Goal: Task Accomplishment & Management: Complete application form

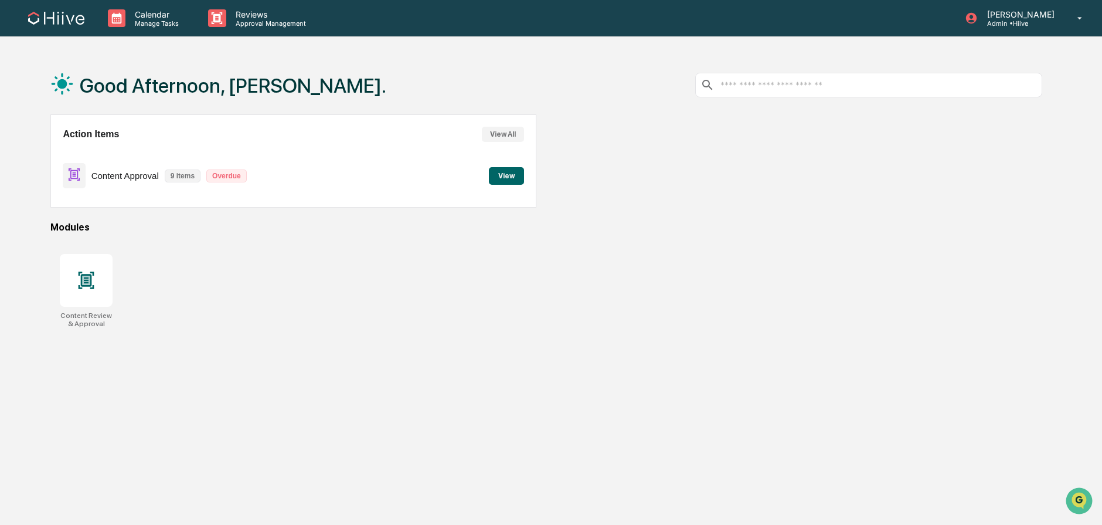
click at [548, 73] on div "Good Afternoon, [PERSON_NAME]." at bounding box center [546, 85] width 992 height 59
click at [1044, 20] on p "Admin • Hiive" at bounding box center [1019, 23] width 83 height 8
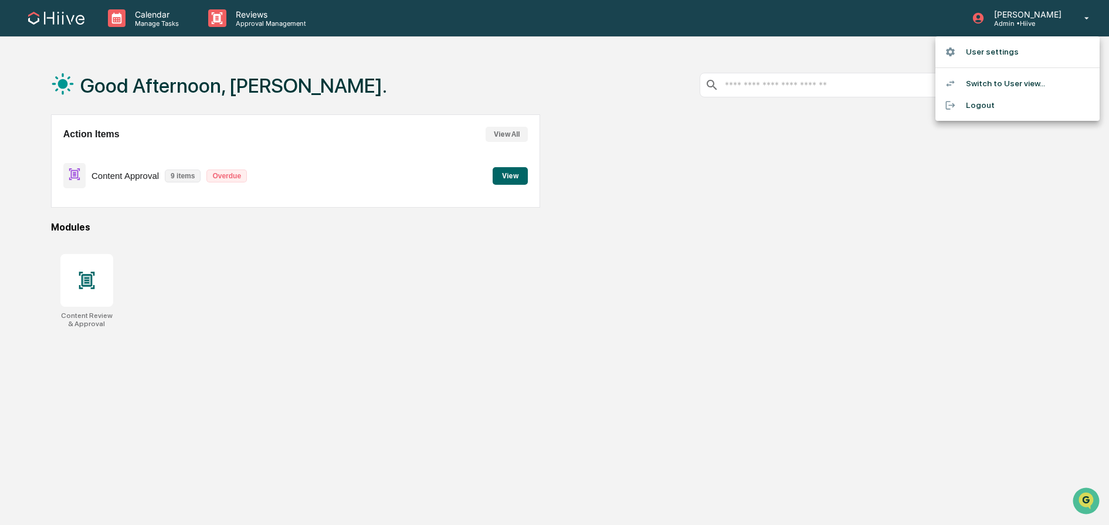
click at [1010, 87] on li "Switch to User view..." at bounding box center [1017, 84] width 164 height 22
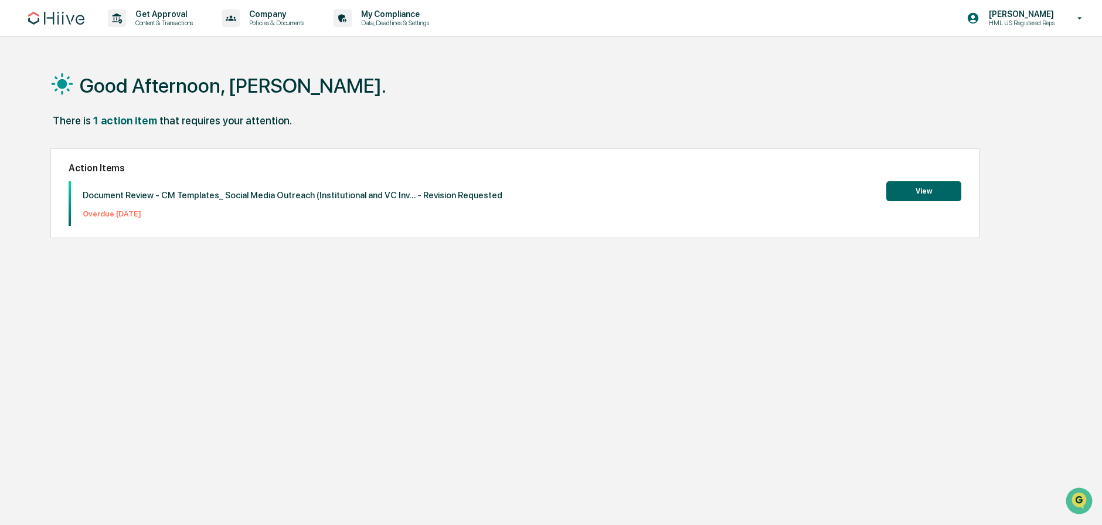
click at [546, 116] on div "There is 1 action item that requires your attention." at bounding box center [546, 126] width 992 height 24
click at [637, 116] on div "There is 1 action item that requires your attention." at bounding box center [546, 126] width 992 height 24
click at [288, 24] on p "Policies & Documents" at bounding box center [275, 23] width 70 height 8
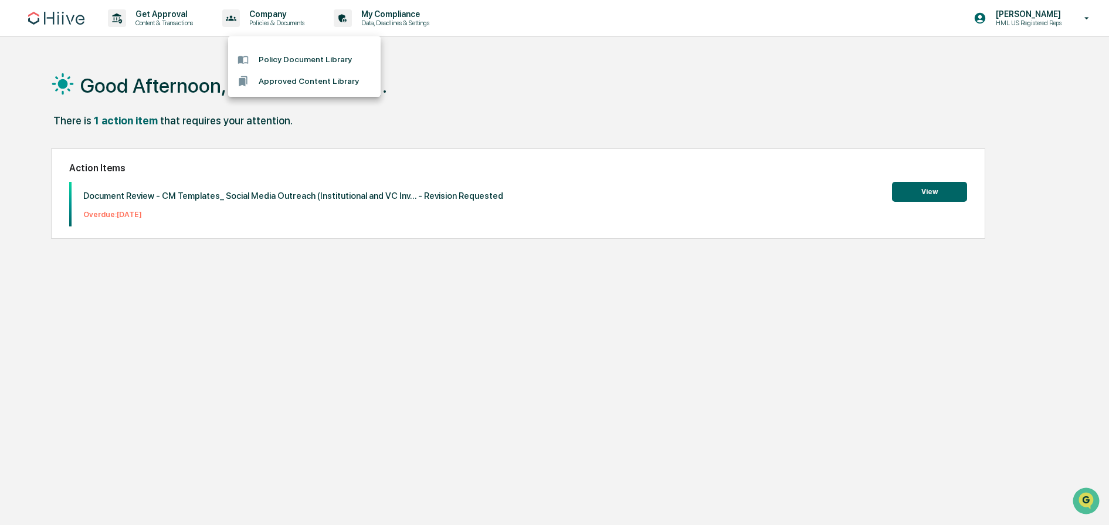
click at [442, 76] on div at bounding box center [554, 262] width 1109 height 525
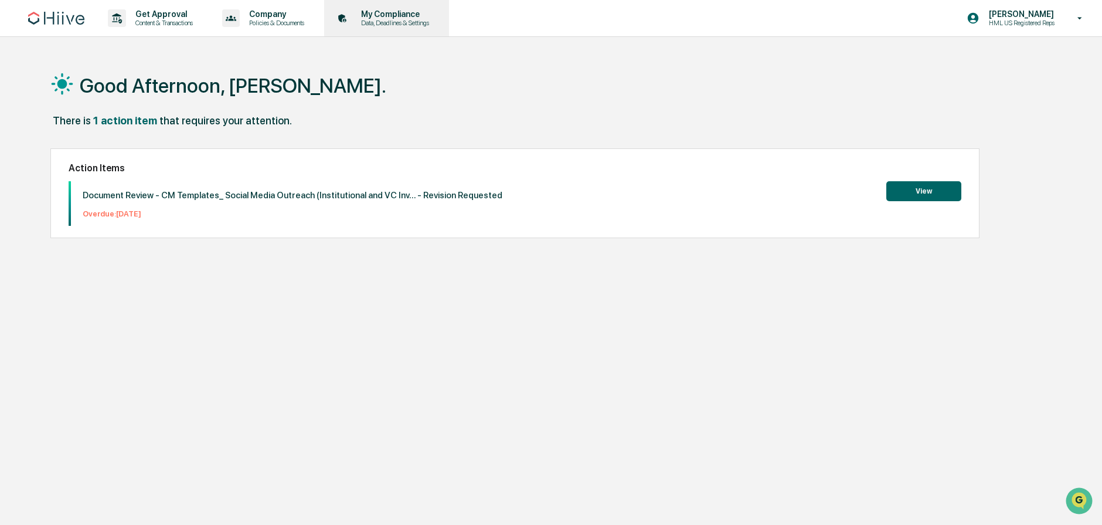
click at [434, 19] on p "Data, Deadlines & Settings" at bounding box center [393, 23] width 83 height 8
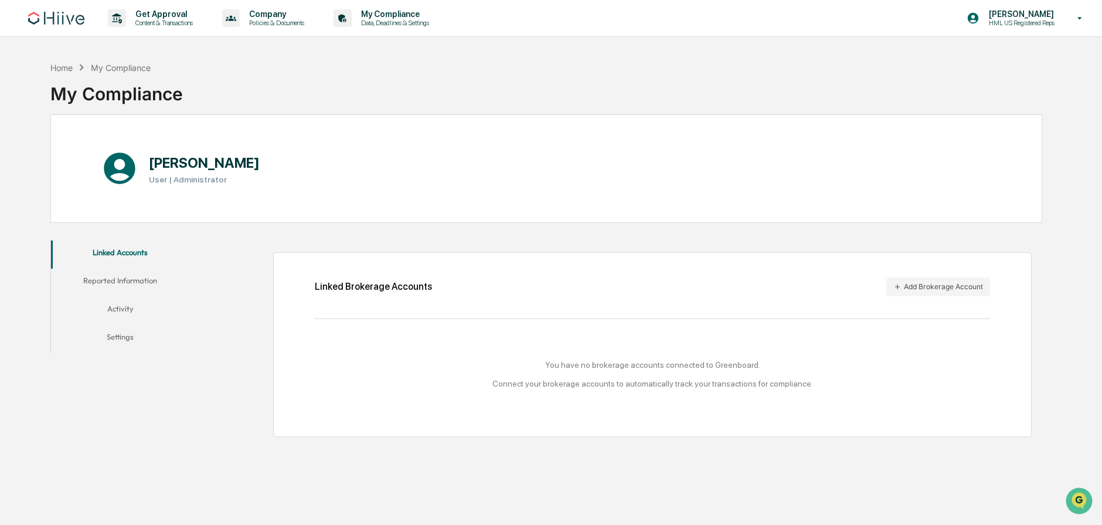
click at [334, 69] on div "Home My Compliance My Compliance" at bounding box center [546, 85] width 992 height 59
click at [969, 291] on button "Add Brokerage Account" at bounding box center [939, 286] width 104 height 19
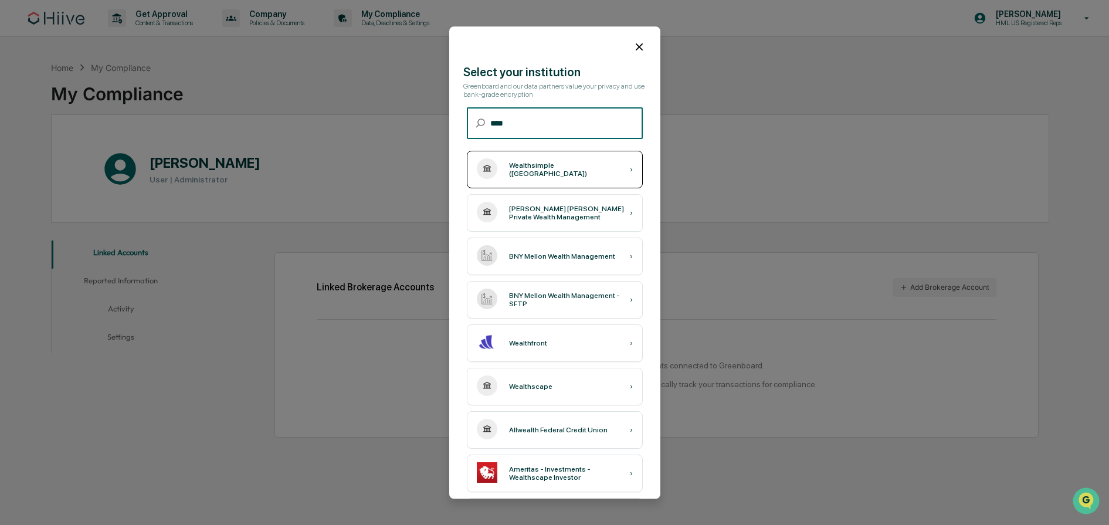
type input "****"
click at [559, 169] on div "Wealthsimple ([GEOGRAPHIC_DATA])" at bounding box center [569, 169] width 121 height 16
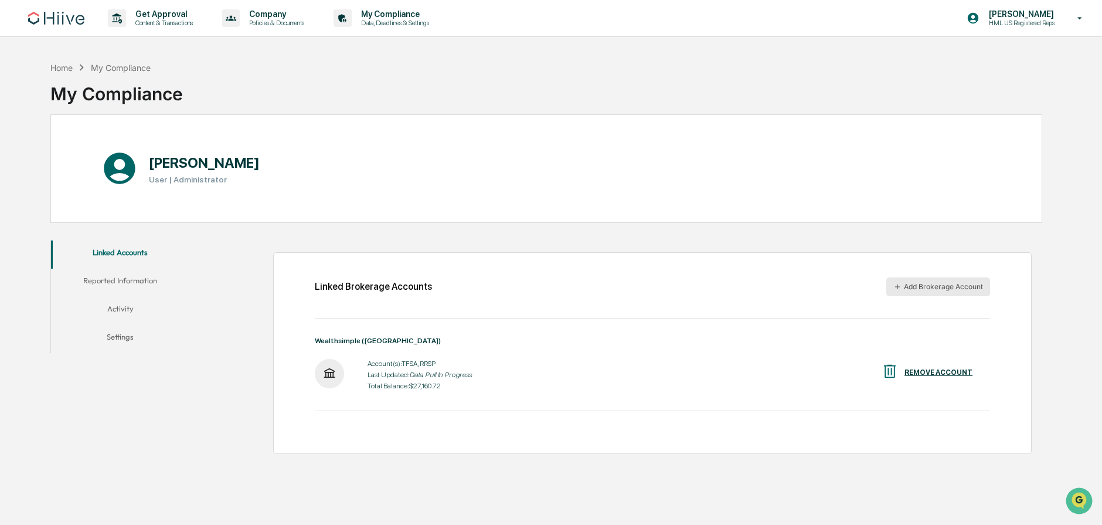
click at [918, 282] on button "Add Brokerage Account" at bounding box center [939, 286] width 104 height 19
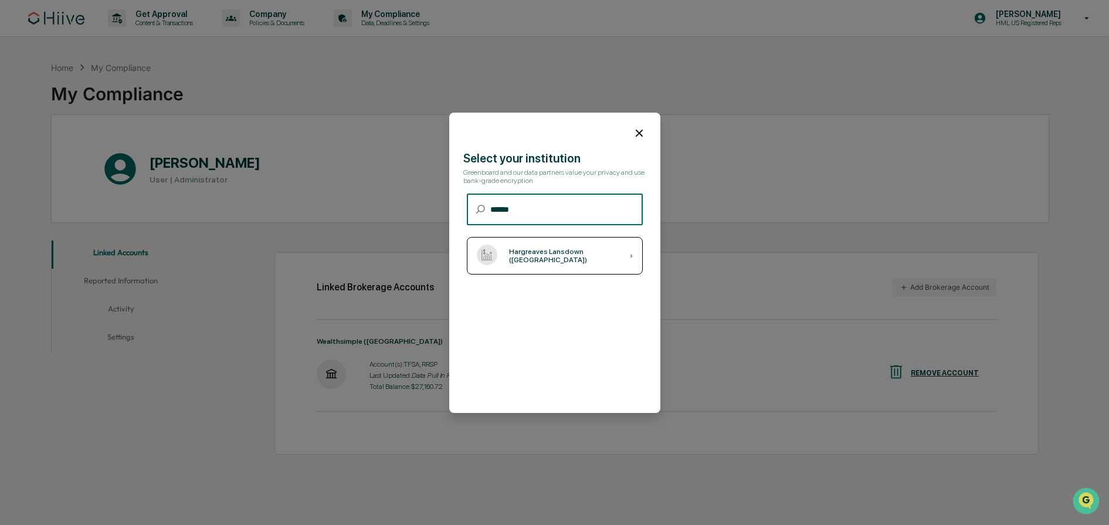
type input "******"
click at [571, 260] on div "Hargreaves Lansdown ([GEOGRAPHIC_DATA]) ›" at bounding box center [555, 256] width 176 height 38
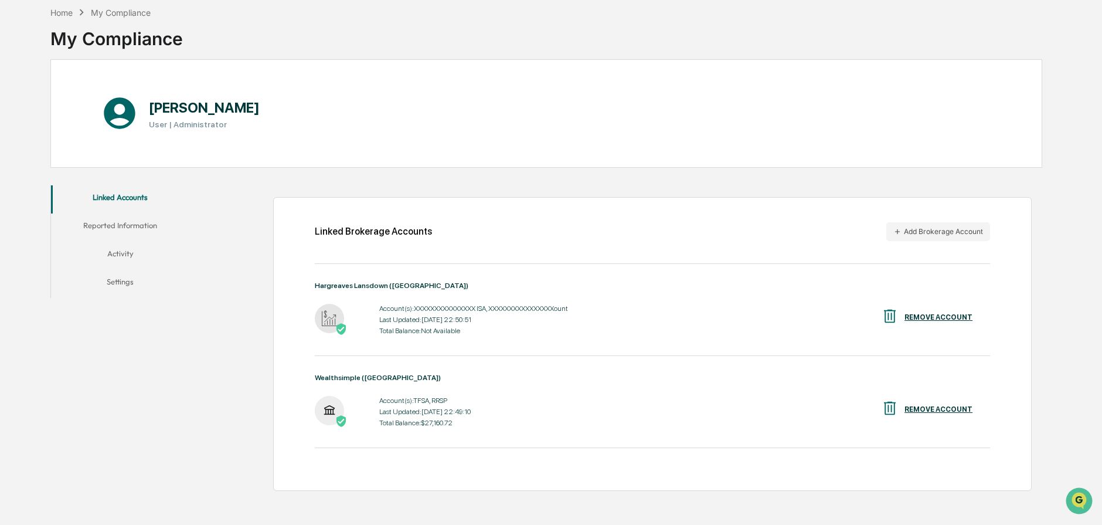
scroll to position [56, 0]
click at [125, 192] on button "Linked Accounts" at bounding box center [120, 199] width 138 height 28
click at [133, 225] on button "Reported Information" at bounding box center [120, 227] width 138 height 28
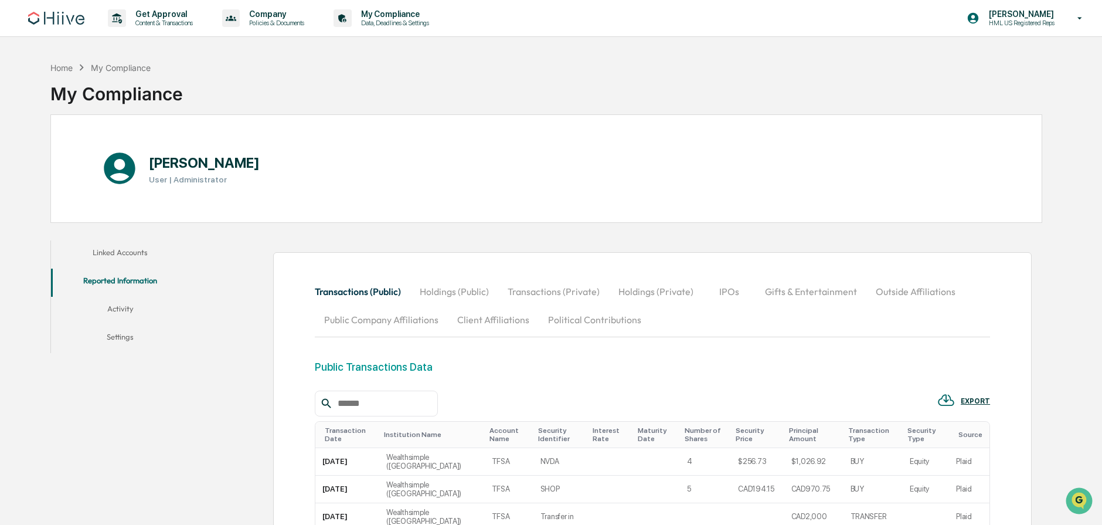
click at [141, 66] on div "My Compliance" at bounding box center [121, 68] width 60 height 10
click at [424, 18] on p "My Compliance" at bounding box center [393, 13] width 83 height 9
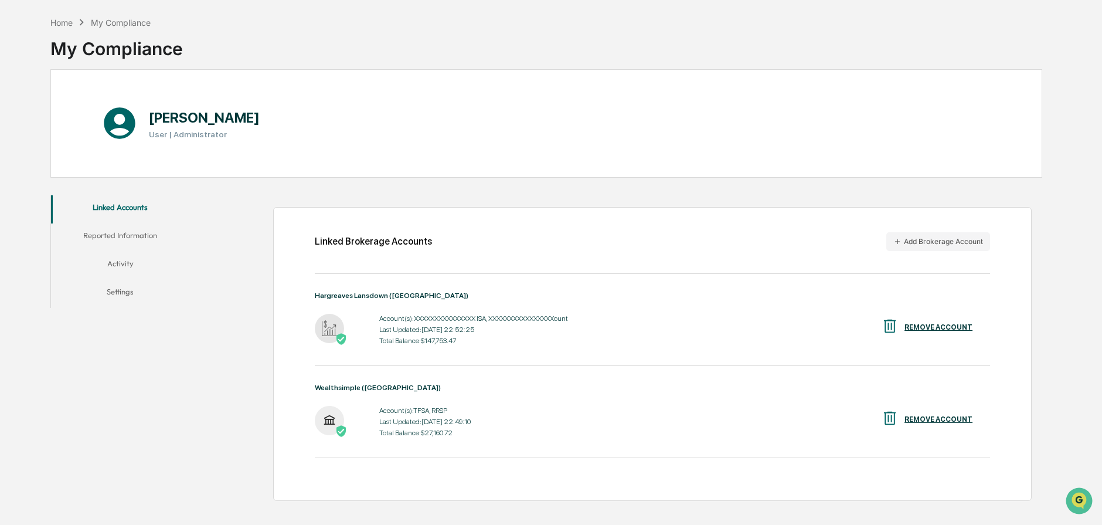
scroll to position [56, 0]
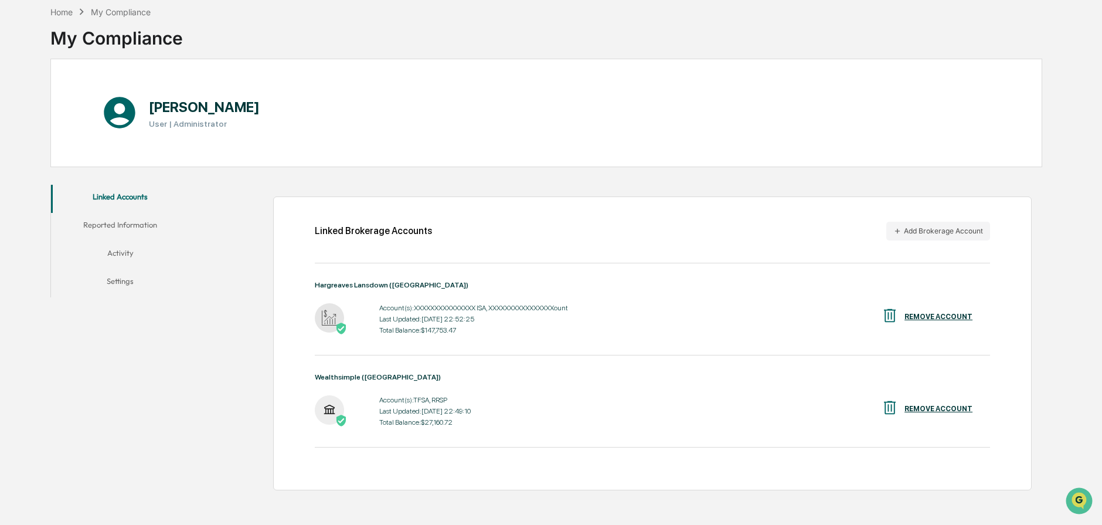
drag, startPoint x: 461, startPoint y: 412, endPoint x: 396, endPoint y: 409, distance: 65.7
click at [461, 412] on div "Last Updated: [DATE] 22:49:10" at bounding box center [424, 411] width 91 height 8
click at [291, 410] on div "Linked Brokerage Accounts Add Brokerage Account Hargreaves Lansdown ([GEOGRAPHI…" at bounding box center [652, 343] width 759 height 294
click at [342, 406] on img at bounding box center [329, 409] width 29 height 29
click at [378, 378] on div "Wealthsimple ([GEOGRAPHIC_DATA])" at bounding box center [652, 377] width 675 height 8
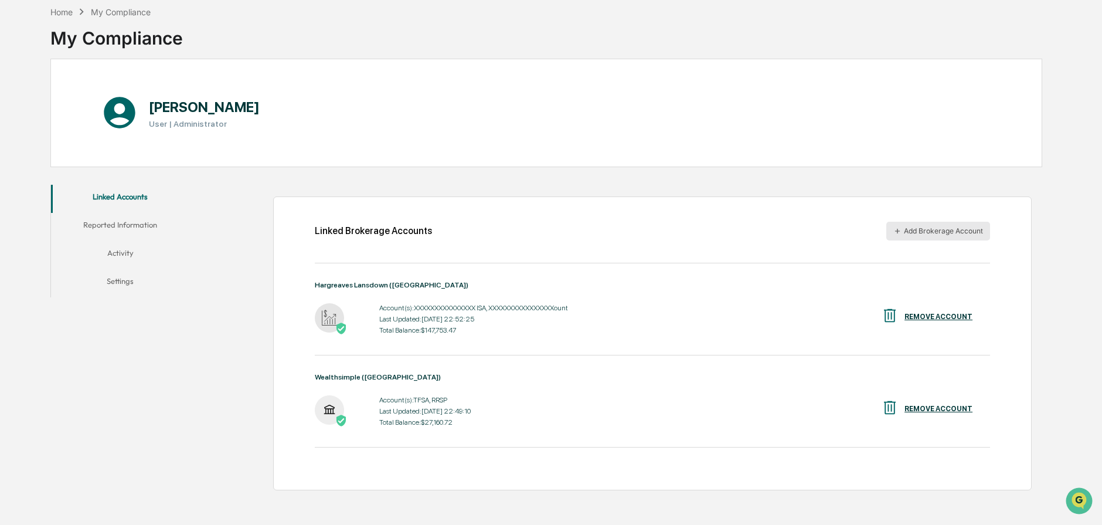
click at [934, 229] on button "Add Brokerage Account" at bounding box center [939, 231] width 104 height 19
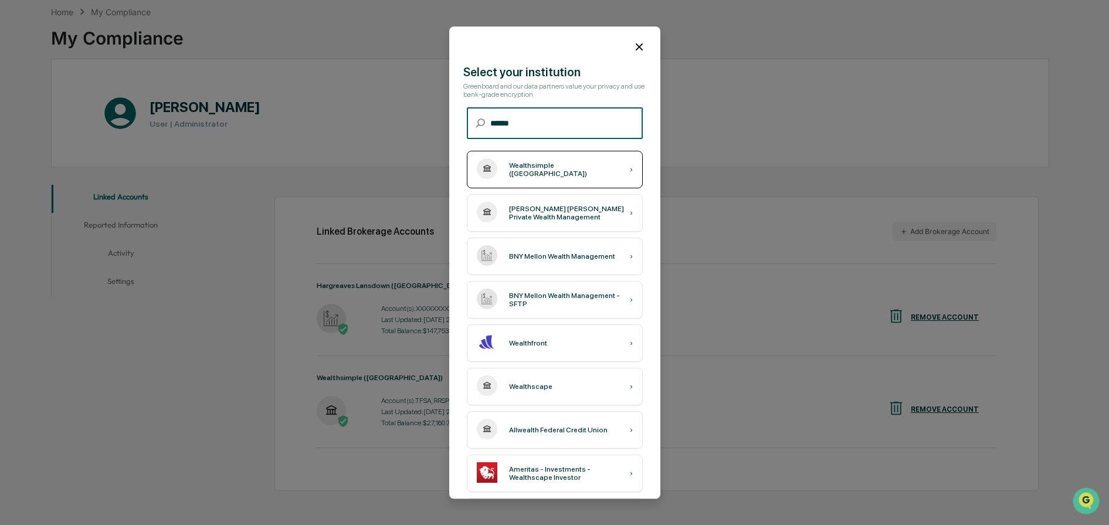
type input "******"
click at [546, 169] on div "Wealthsimple ([GEOGRAPHIC_DATA])" at bounding box center [569, 169] width 121 height 16
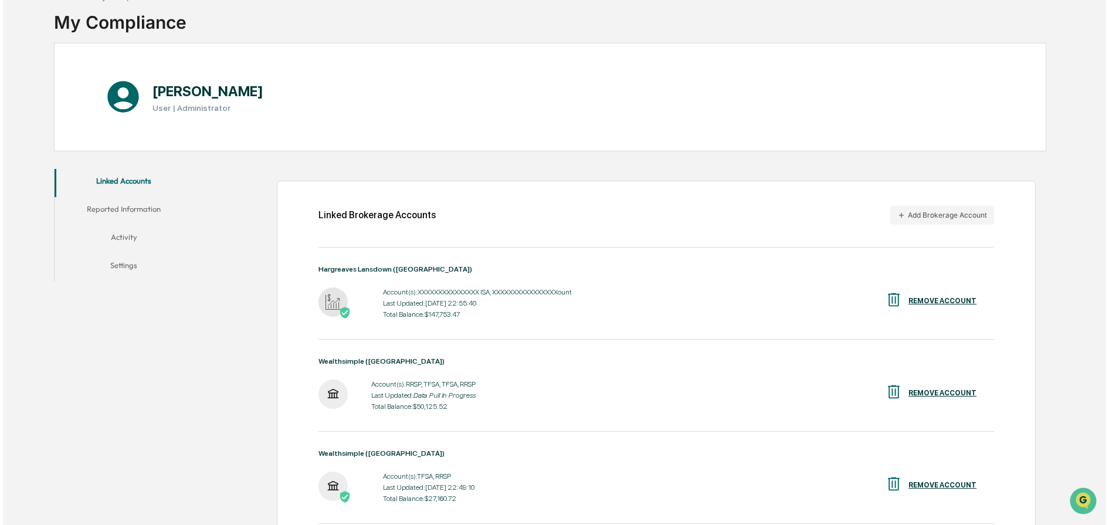
scroll to position [118, 0]
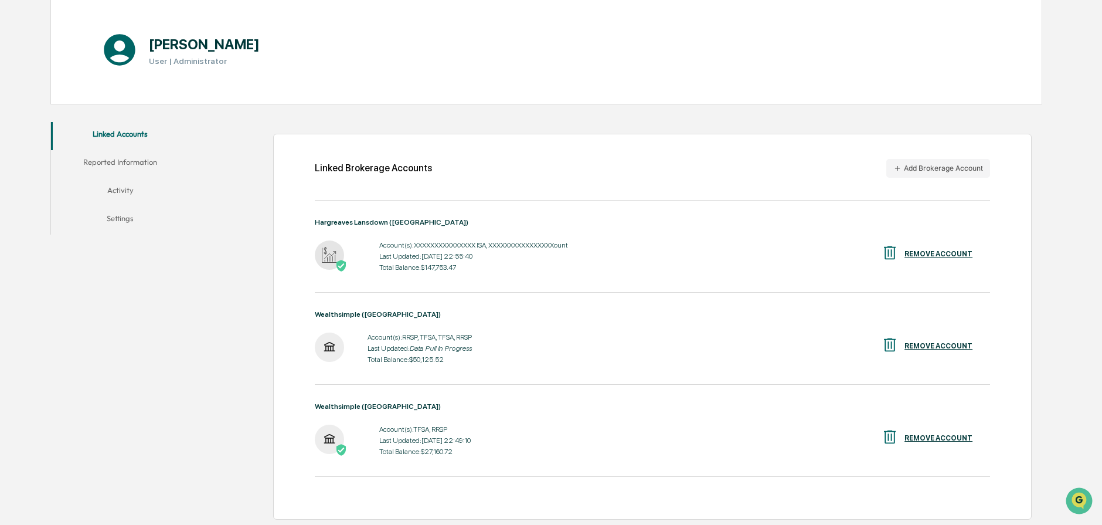
click at [938, 441] on div "REMOVE ACCOUNT" at bounding box center [939, 438] width 68 height 8
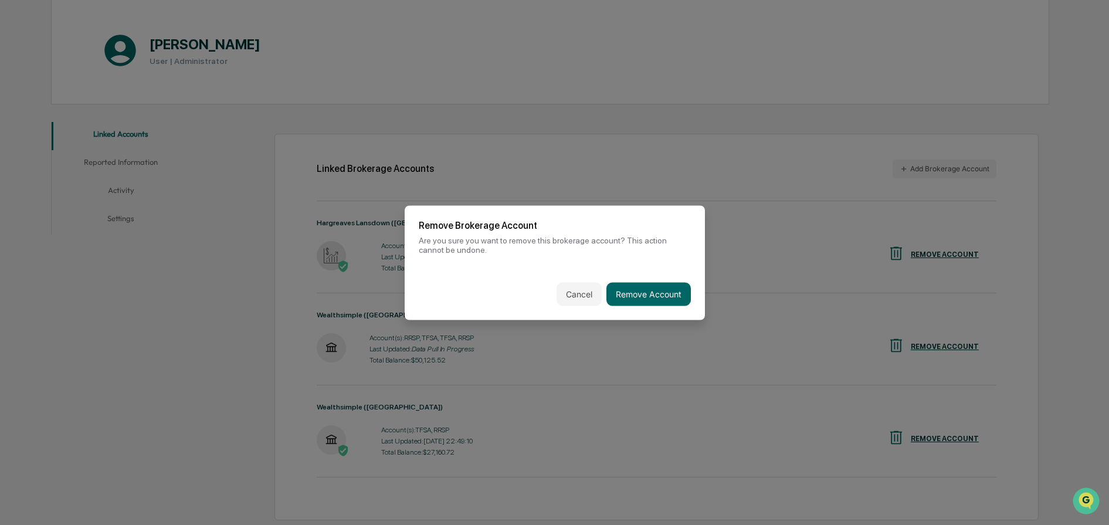
click at [651, 268] on div "Cancel Remove Account" at bounding box center [555, 294] width 300 height 52
click at [657, 290] on button "Remove Account" at bounding box center [648, 293] width 84 height 23
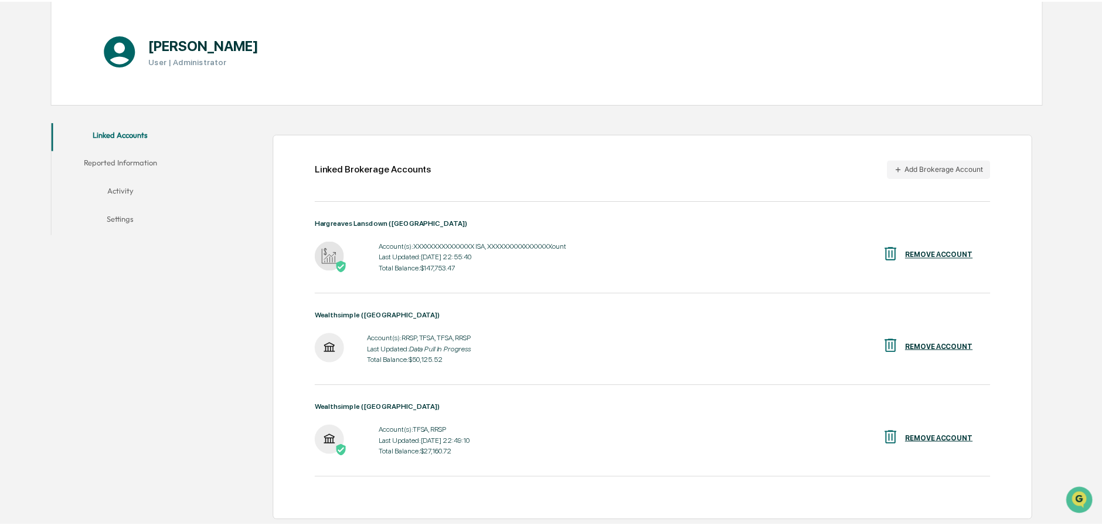
scroll to position [56, 0]
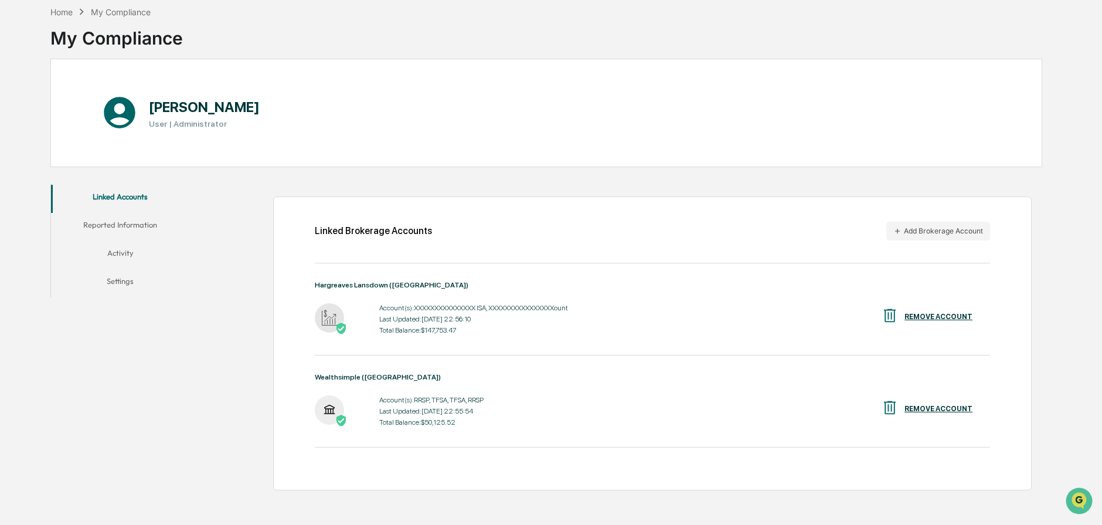
click at [413, 182] on div "Linked Brokerage Accounts Add Brokerage Account Hargreaves Lansdown ([GEOGRAPHI…" at bounding box center [618, 337] width 847 height 317
click at [135, 222] on button "Reported Information" at bounding box center [120, 227] width 138 height 28
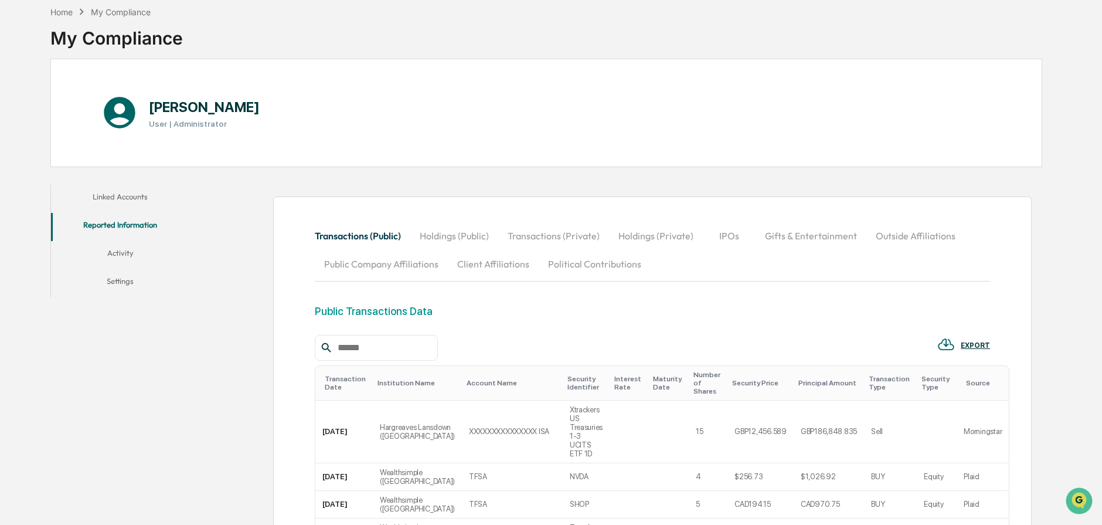
click at [910, 233] on button "Outside Affiliations" at bounding box center [916, 236] width 99 height 28
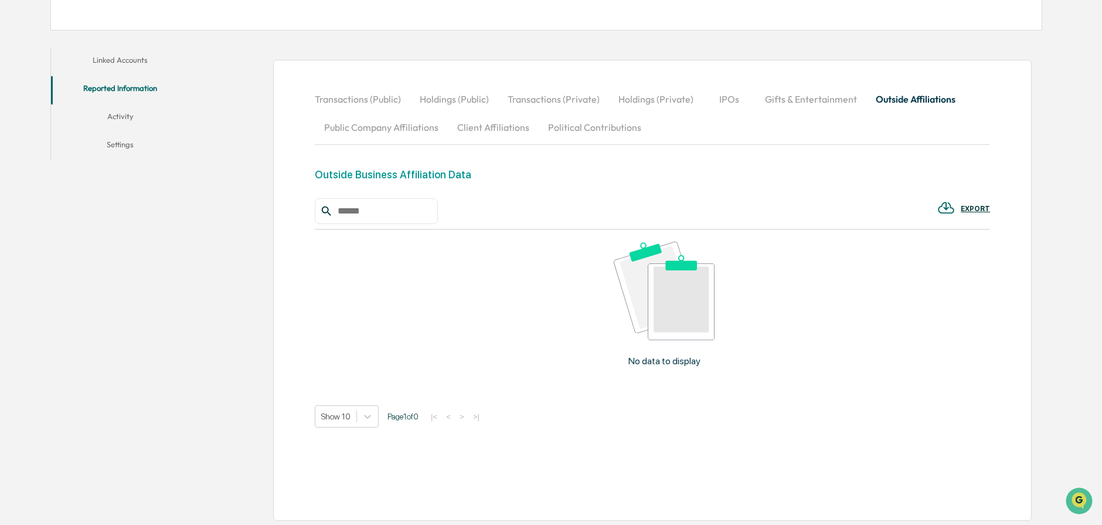
scroll to position [194, 0]
click at [692, 283] on img at bounding box center [664, 289] width 101 height 99
click at [605, 210] on div "EXPORT" at bounding box center [652, 209] width 675 height 26
click at [731, 89] on button "IPOs" at bounding box center [729, 97] width 53 height 28
click at [895, 99] on button "Outside Affiliations" at bounding box center [916, 97] width 99 height 28
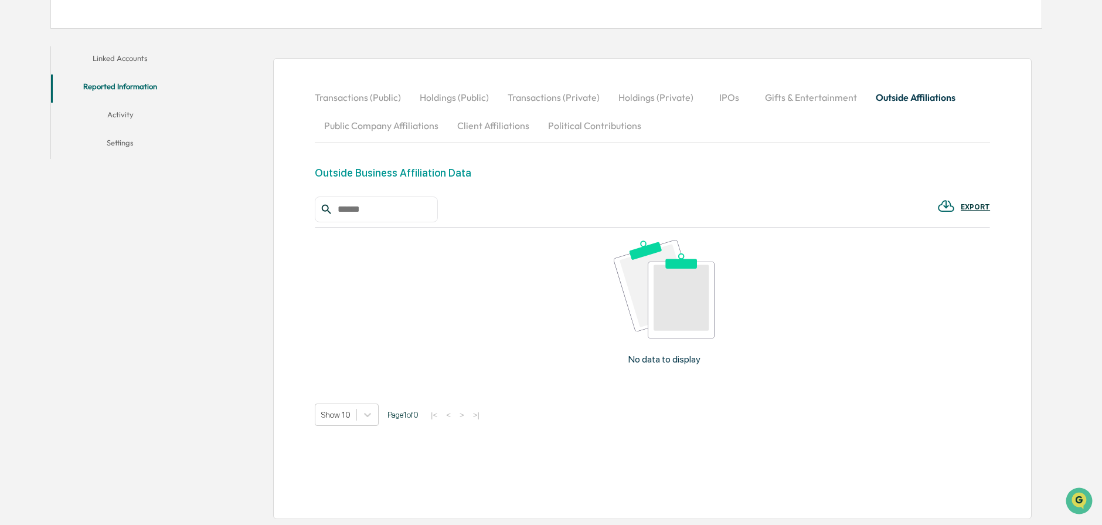
click at [144, 76] on button "Reported Information" at bounding box center [120, 88] width 138 height 28
click at [141, 67] on button "Linked Accounts" at bounding box center [120, 60] width 138 height 28
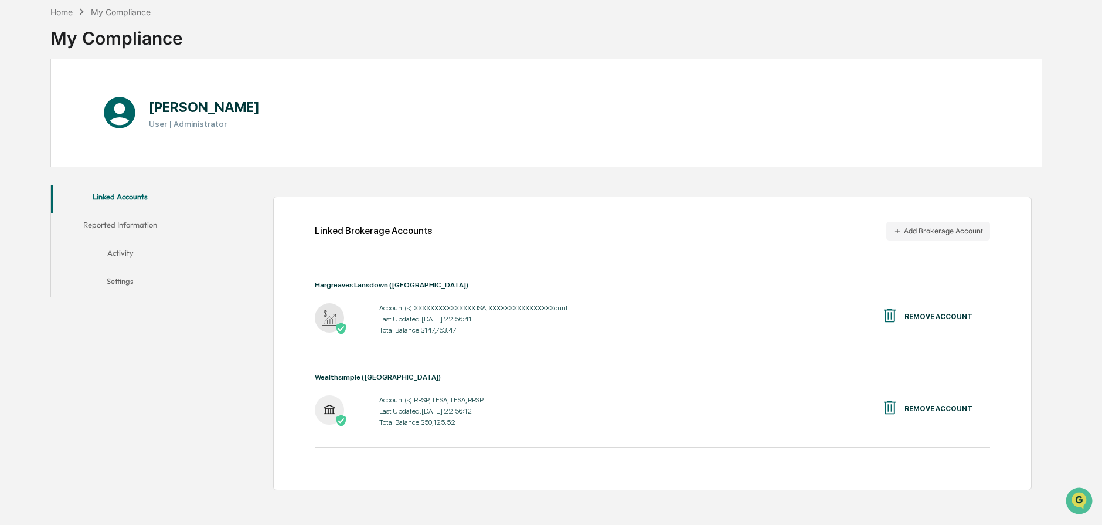
click at [121, 281] on button "Settings" at bounding box center [120, 283] width 138 height 28
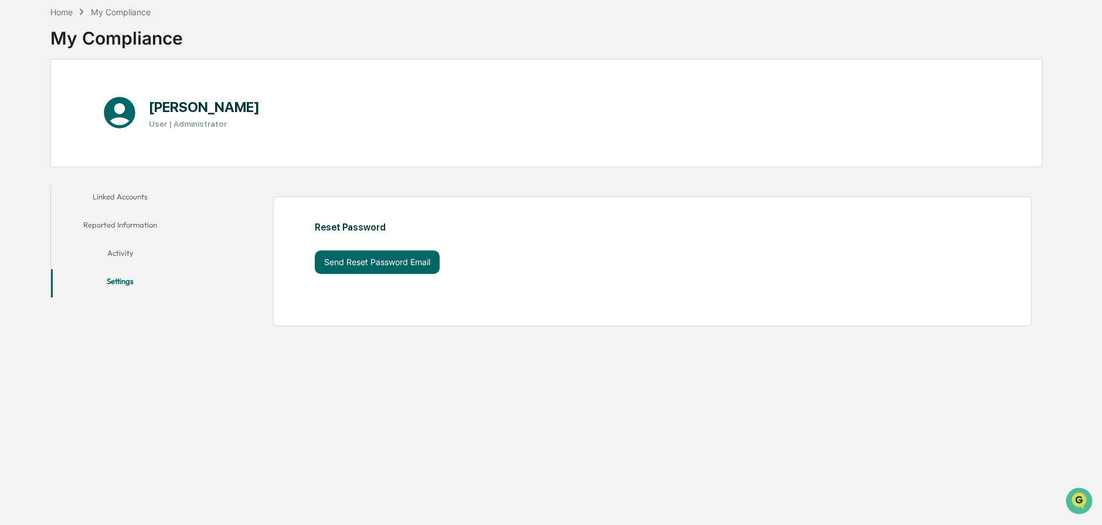
click at [136, 256] on button "Activity" at bounding box center [120, 255] width 138 height 28
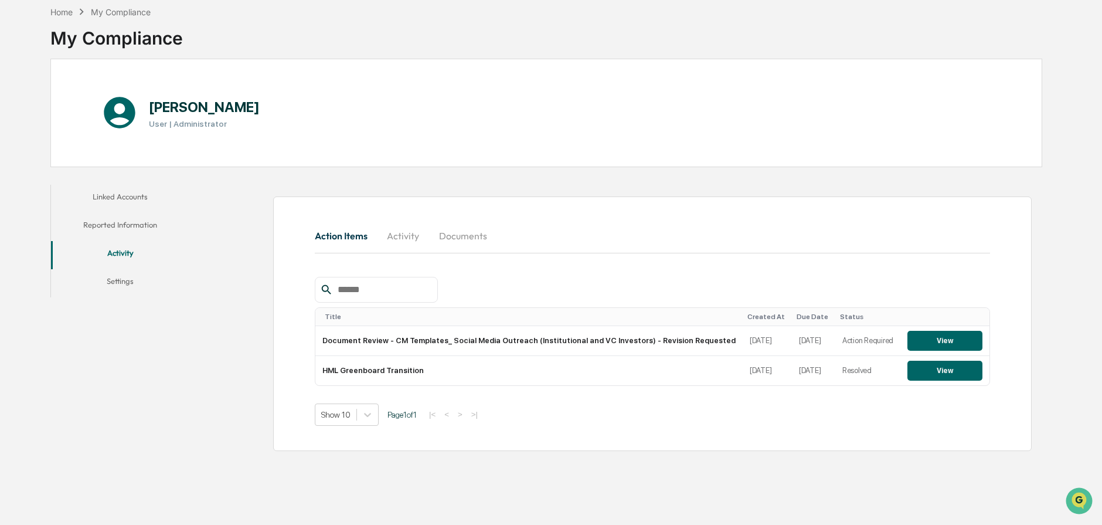
click at [131, 191] on button "Linked Accounts" at bounding box center [120, 199] width 138 height 28
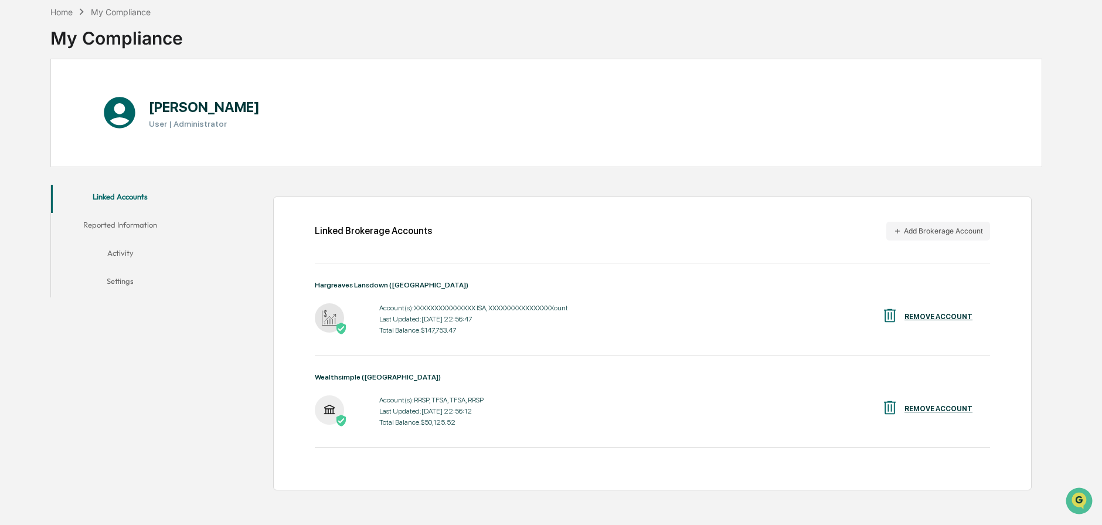
click at [115, 219] on button "Reported Information" at bounding box center [120, 227] width 138 height 28
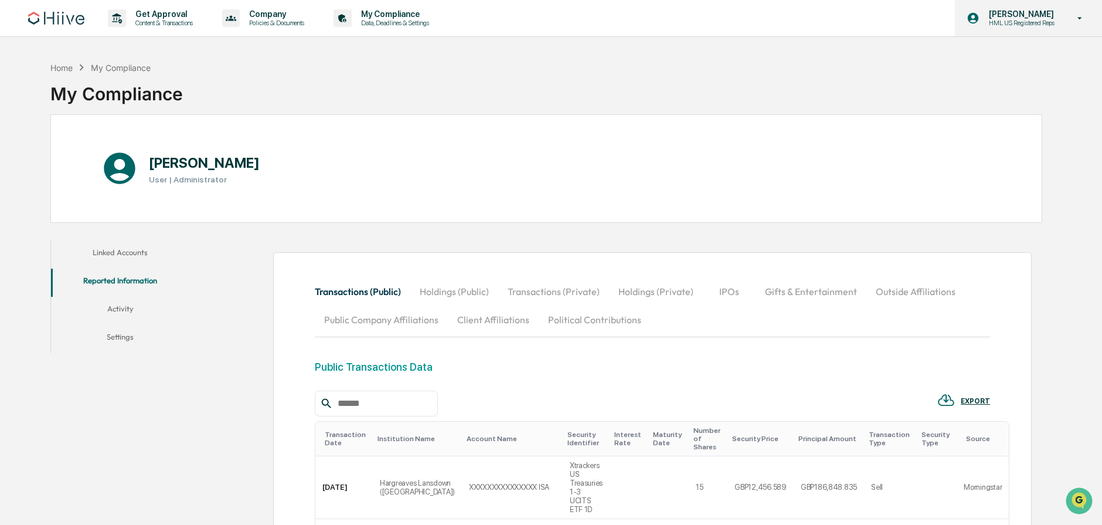
click at [1085, 20] on icon at bounding box center [1080, 18] width 21 height 11
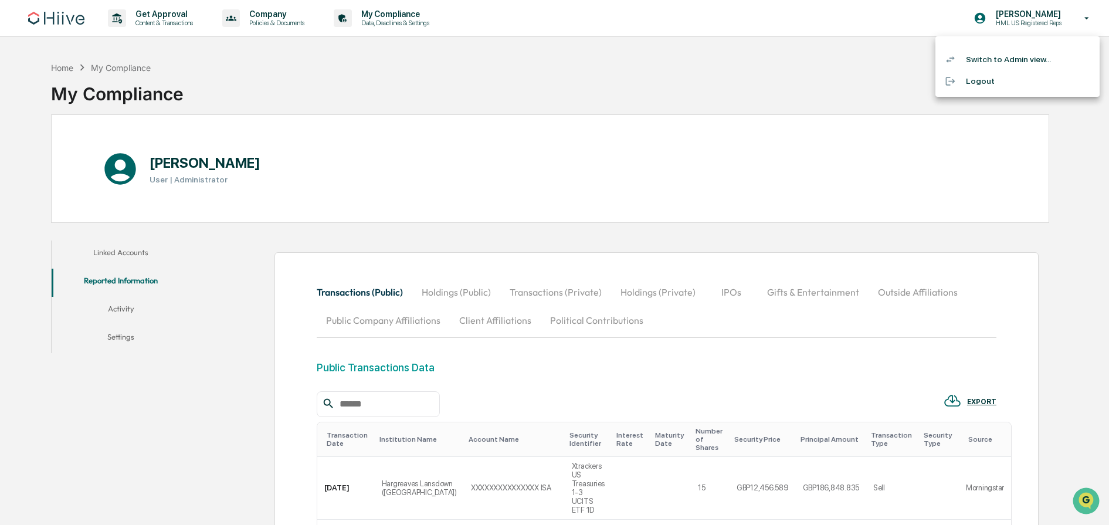
click at [730, 15] on div at bounding box center [554, 262] width 1109 height 525
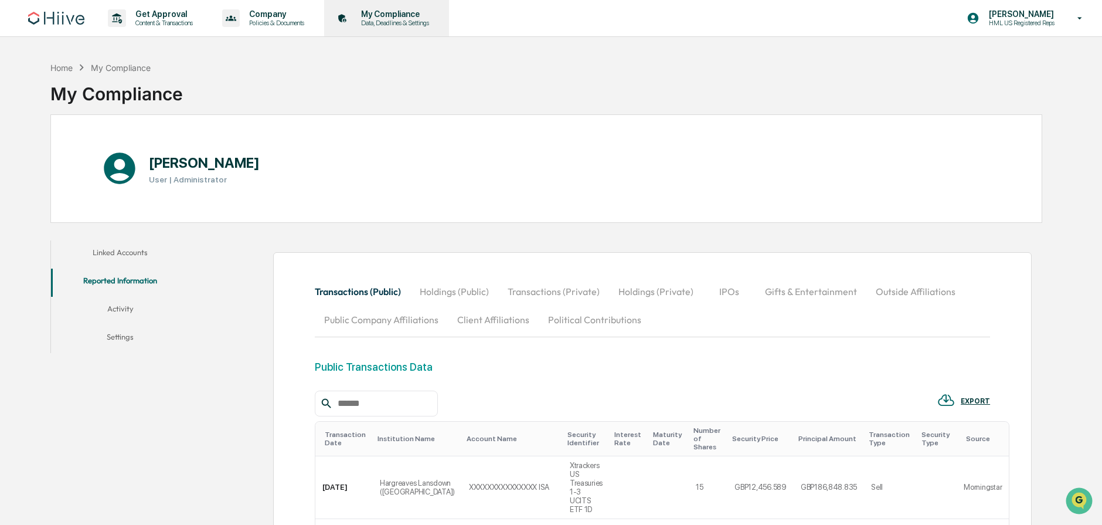
click at [420, 19] on p "Data, Deadlines & Settings" at bounding box center [393, 23] width 83 height 8
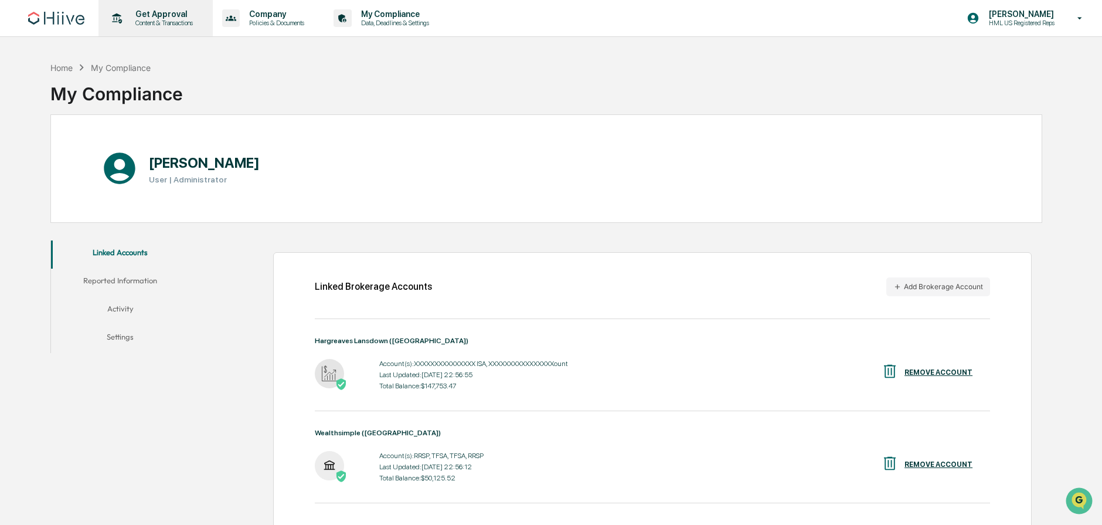
click at [171, 17] on p "Get Approval" at bounding box center [162, 13] width 73 height 9
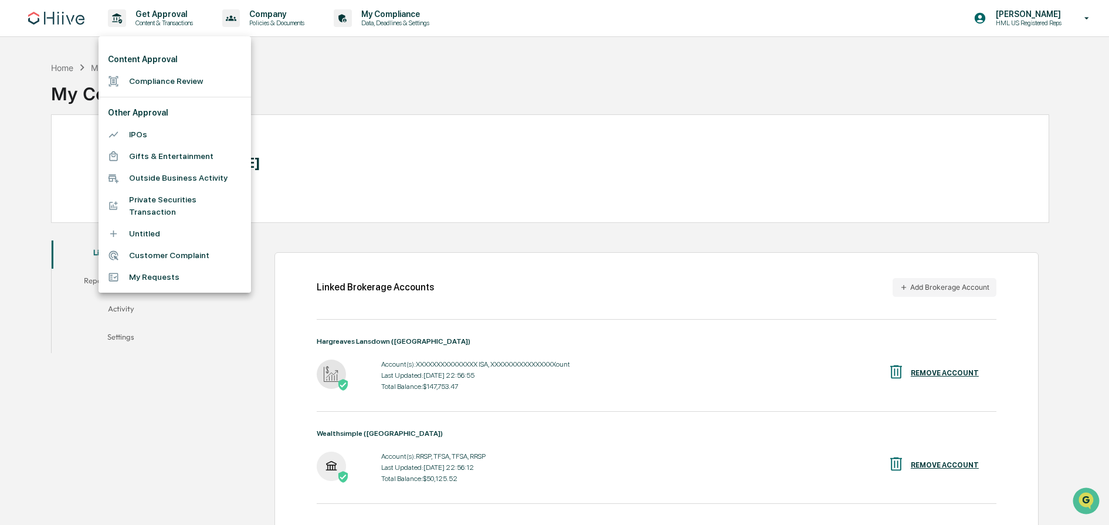
click at [215, 186] on li "Outside Business Activity" at bounding box center [175, 178] width 152 height 22
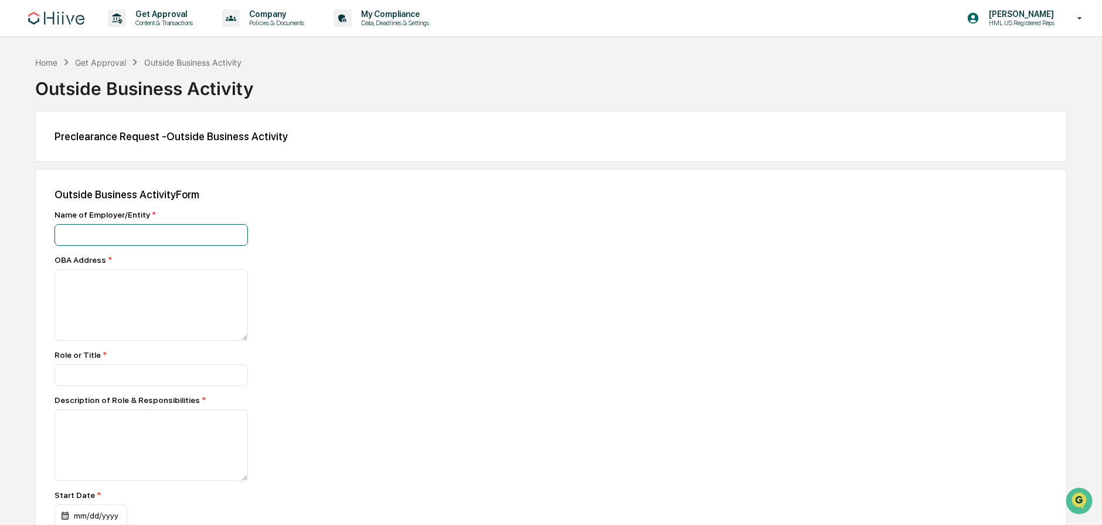
click at [145, 233] on input at bounding box center [151, 235] width 193 height 22
type input "*"
type input "**********"
type textarea "**********"
type input "*"
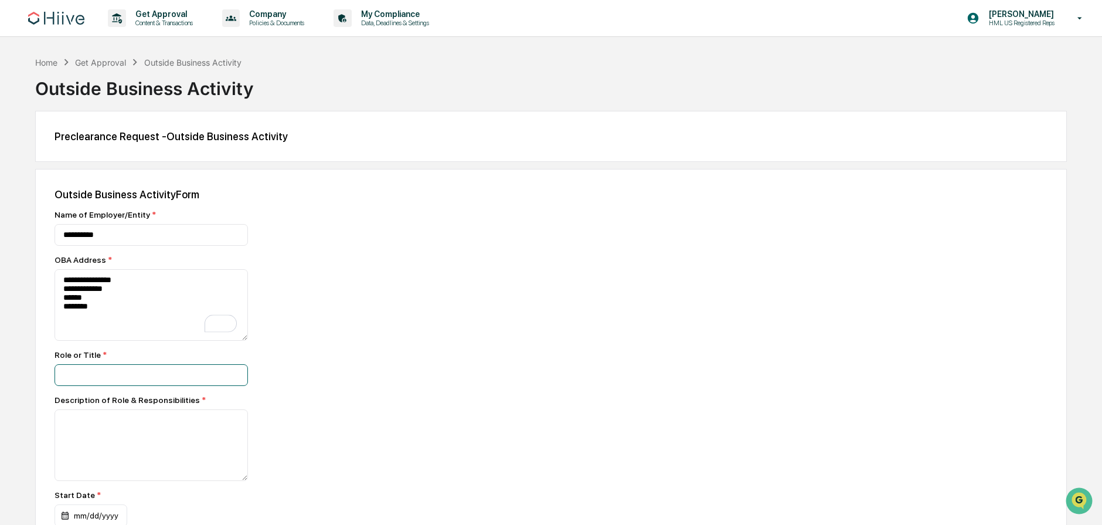
type input "*"
type input "**********"
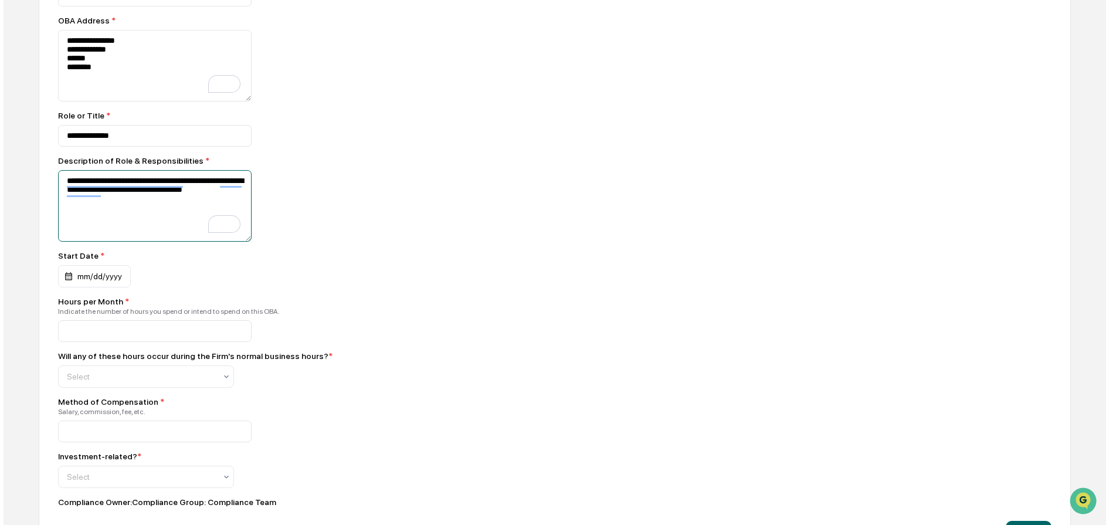
scroll to position [249, 0]
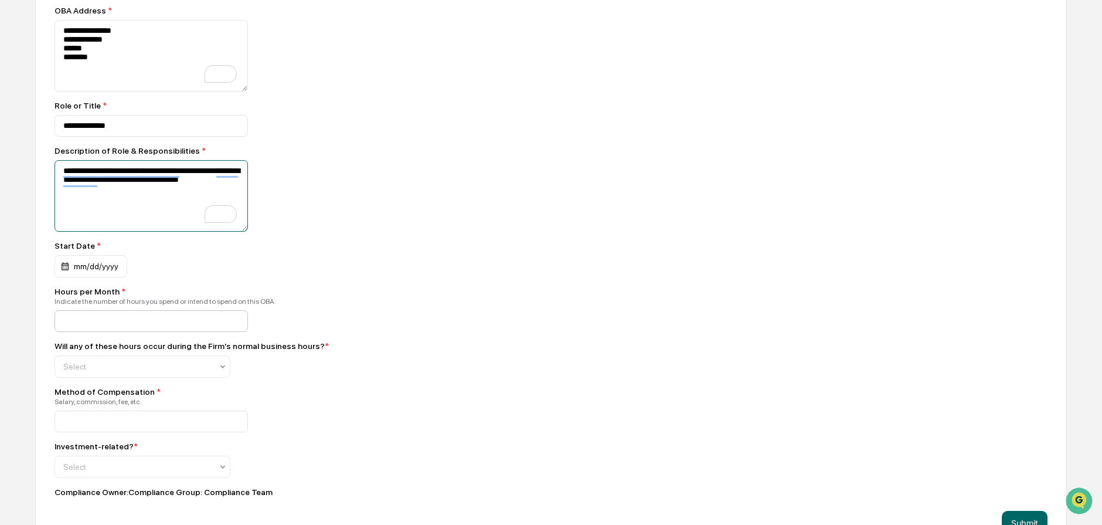
type textarea "**********"
type input "*"
click at [90, 277] on div "mm/dd/yyyy" at bounding box center [91, 266] width 73 height 22
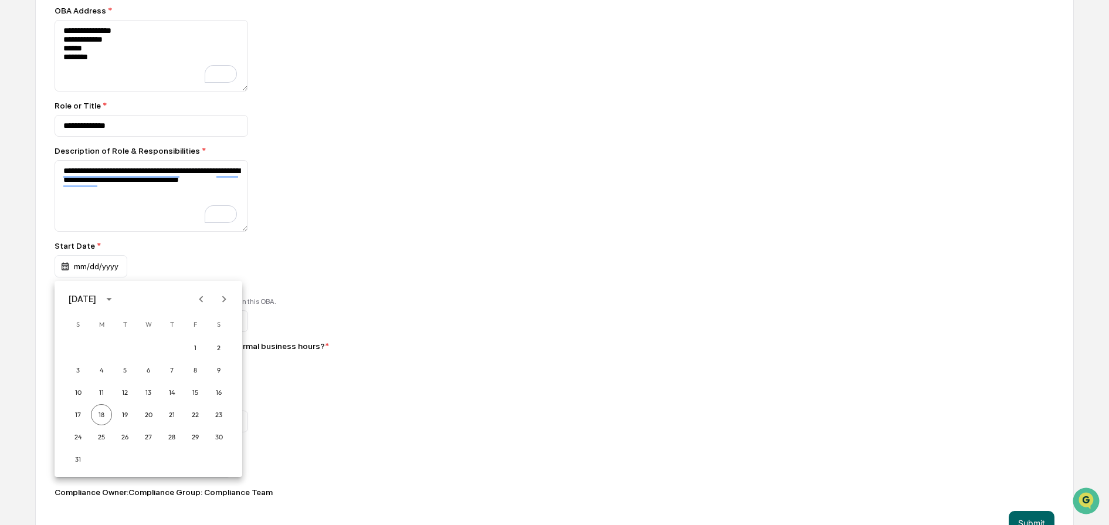
click at [96, 298] on div "[DATE]" at bounding box center [83, 299] width 28 height 13
click at [96, 295] on div "[DATE]" at bounding box center [83, 299] width 28 height 13
click at [101, 266] on div at bounding box center [554, 262] width 1109 height 525
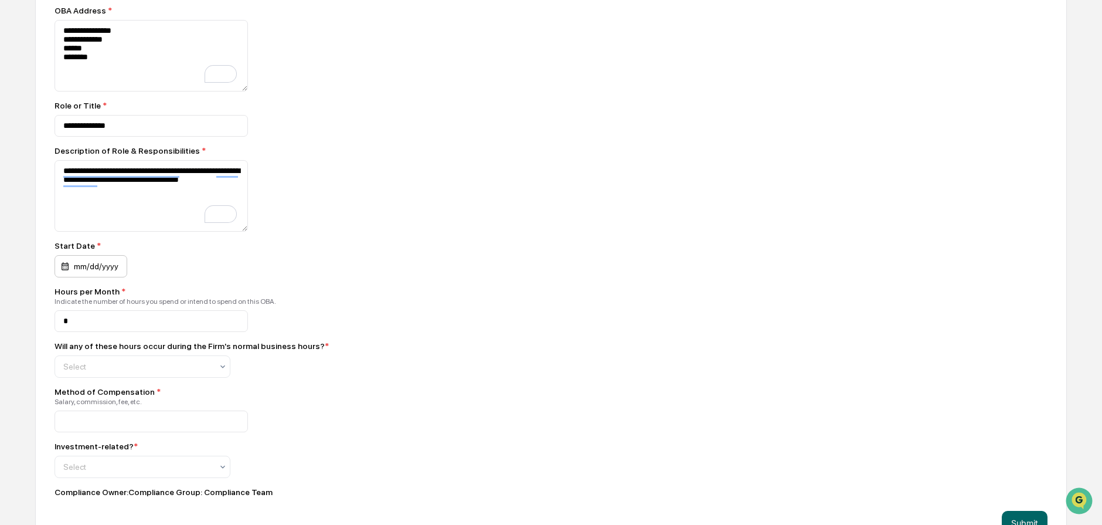
click at [108, 274] on div "mm/dd/yyyy" at bounding box center [91, 266] width 73 height 22
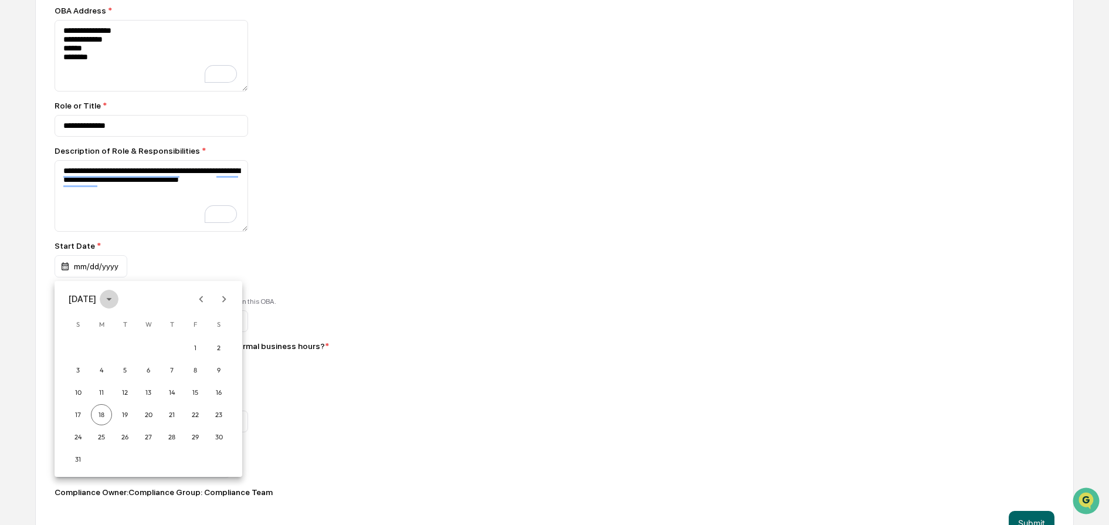
click at [111, 298] on icon "calendar view is open, switch to year view" at bounding box center [108, 299] width 5 height 3
click at [198, 366] on button "2022" at bounding box center [209, 366] width 42 height 21
click at [87, 383] on button "[DATE]" at bounding box center [87, 388] width 42 height 21
click at [221, 415] on button "23" at bounding box center [218, 414] width 21 height 21
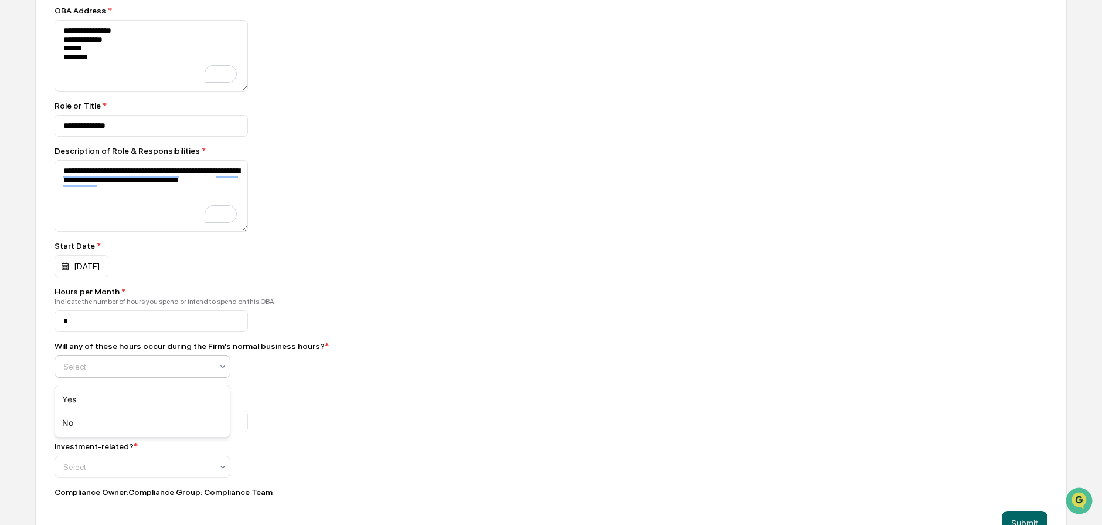
click at [139, 375] on div "Select" at bounding box center [137, 366] width 161 height 16
click at [143, 424] on div "No" at bounding box center [142, 422] width 175 height 23
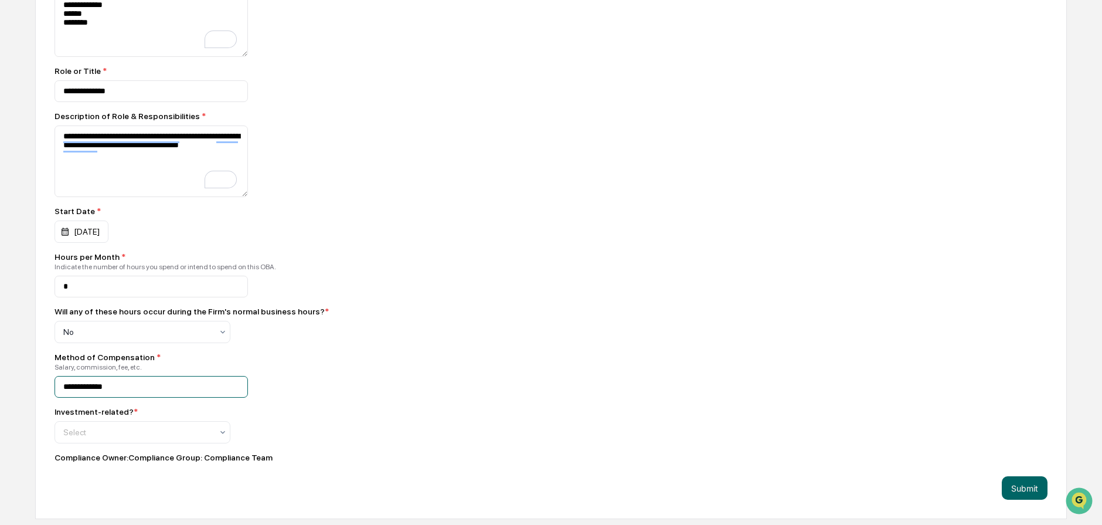
scroll to position [284, 0]
type input "**********"
click at [183, 425] on div "Investment-related? * Select" at bounding box center [260, 424] width 410 height 36
click at [175, 337] on div at bounding box center [137, 331] width 149 height 12
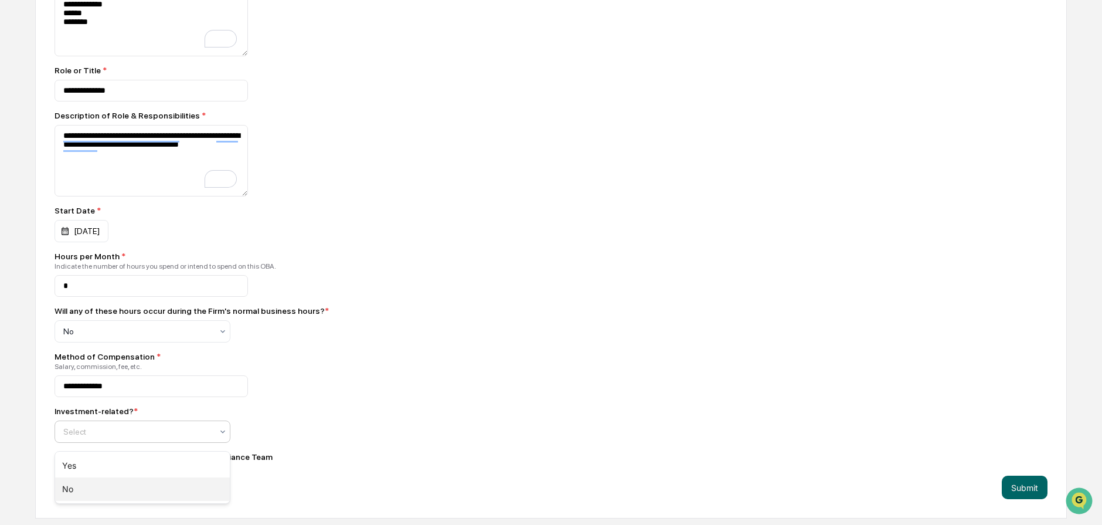
click at [138, 484] on div "No" at bounding box center [142, 488] width 175 height 23
click at [492, 388] on div "**********" at bounding box center [551, 201] width 1032 height 634
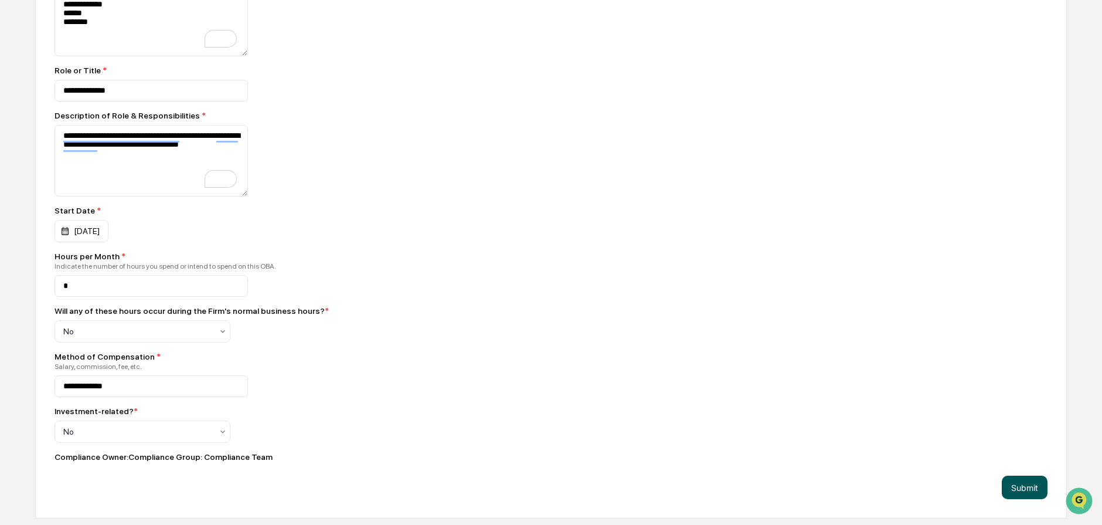
click at [1007, 490] on button "Submit" at bounding box center [1025, 487] width 46 height 23
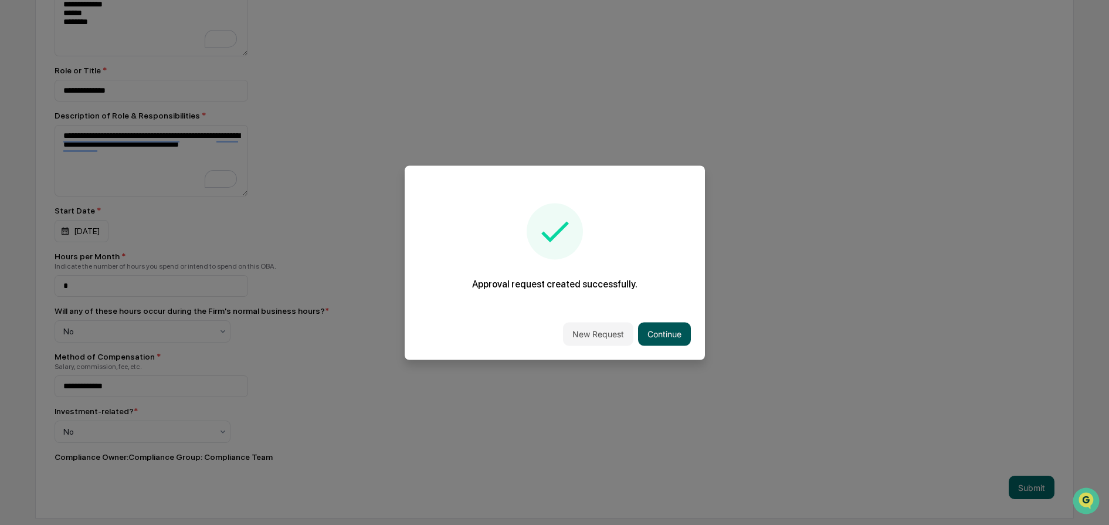
click at [667, 334] on button "Continue" at bounding box center [664, 333] width 53 height 23
